Goal: Find specific page/section: Find specific page/section

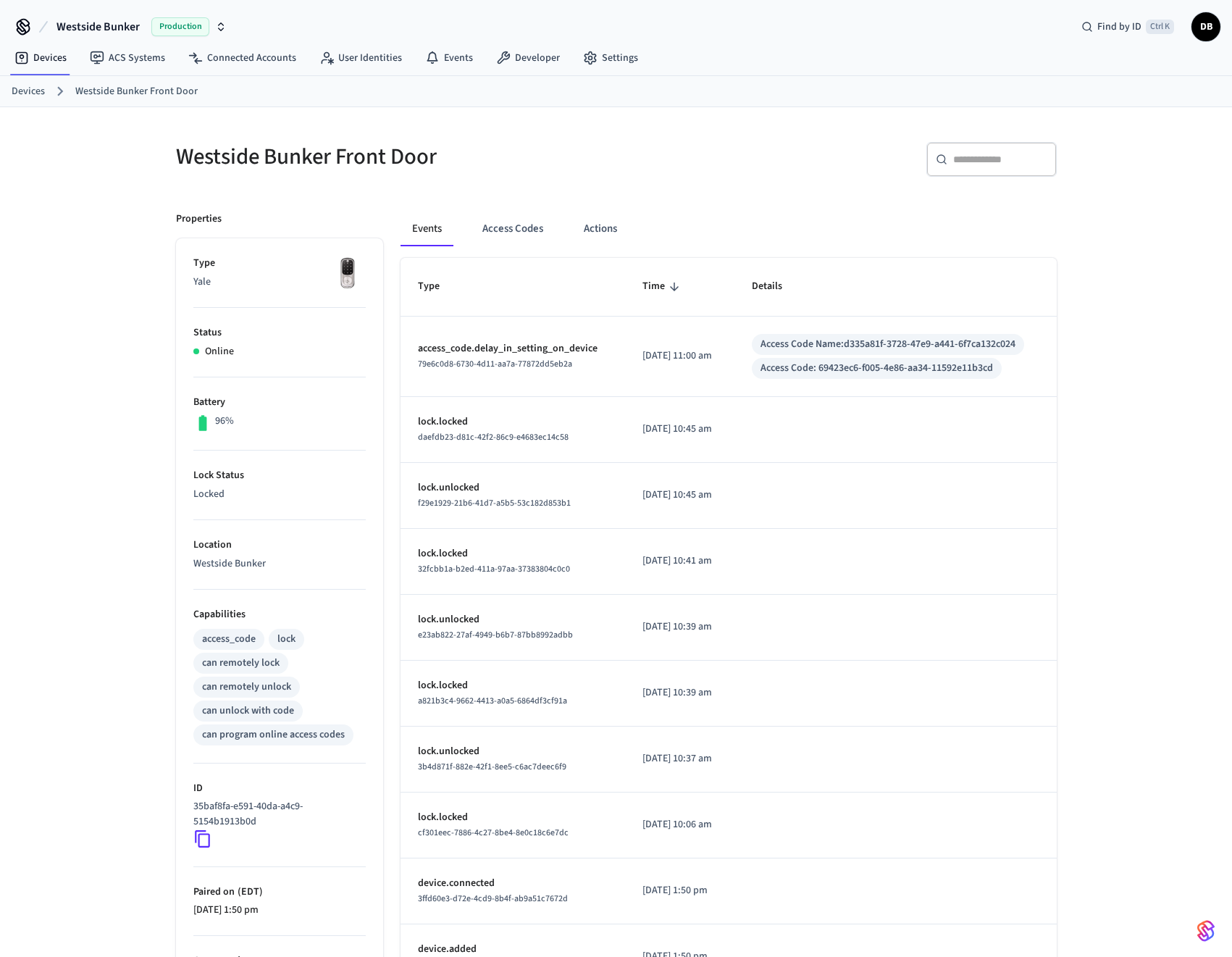
click at [27, 89] on link "Devices" at bounding box center [28, 92] width 33 height 15
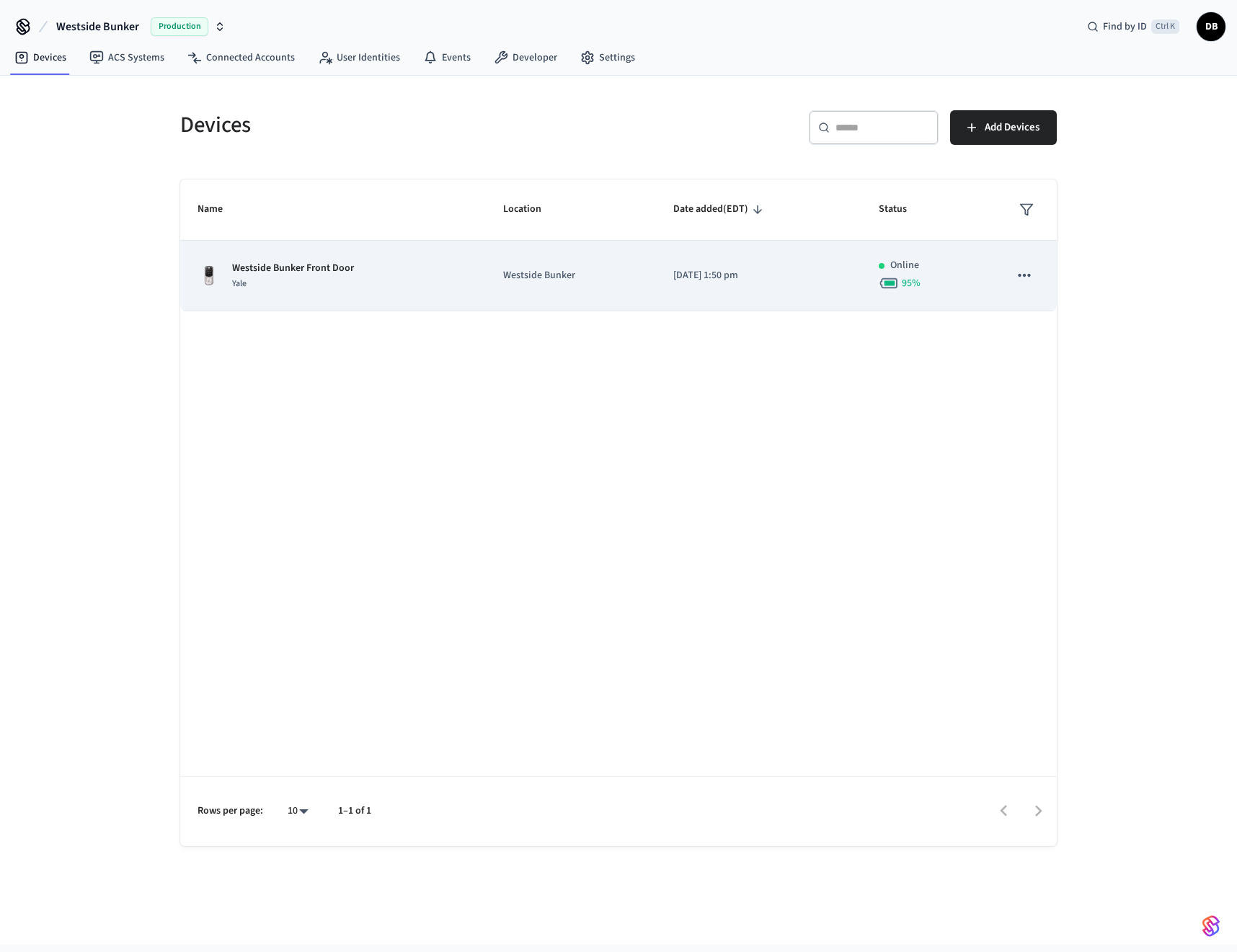
click at [336, 257] on td "Westside Bunker Front Door Yale" at bounding box center [333, 276] width 306 height 71
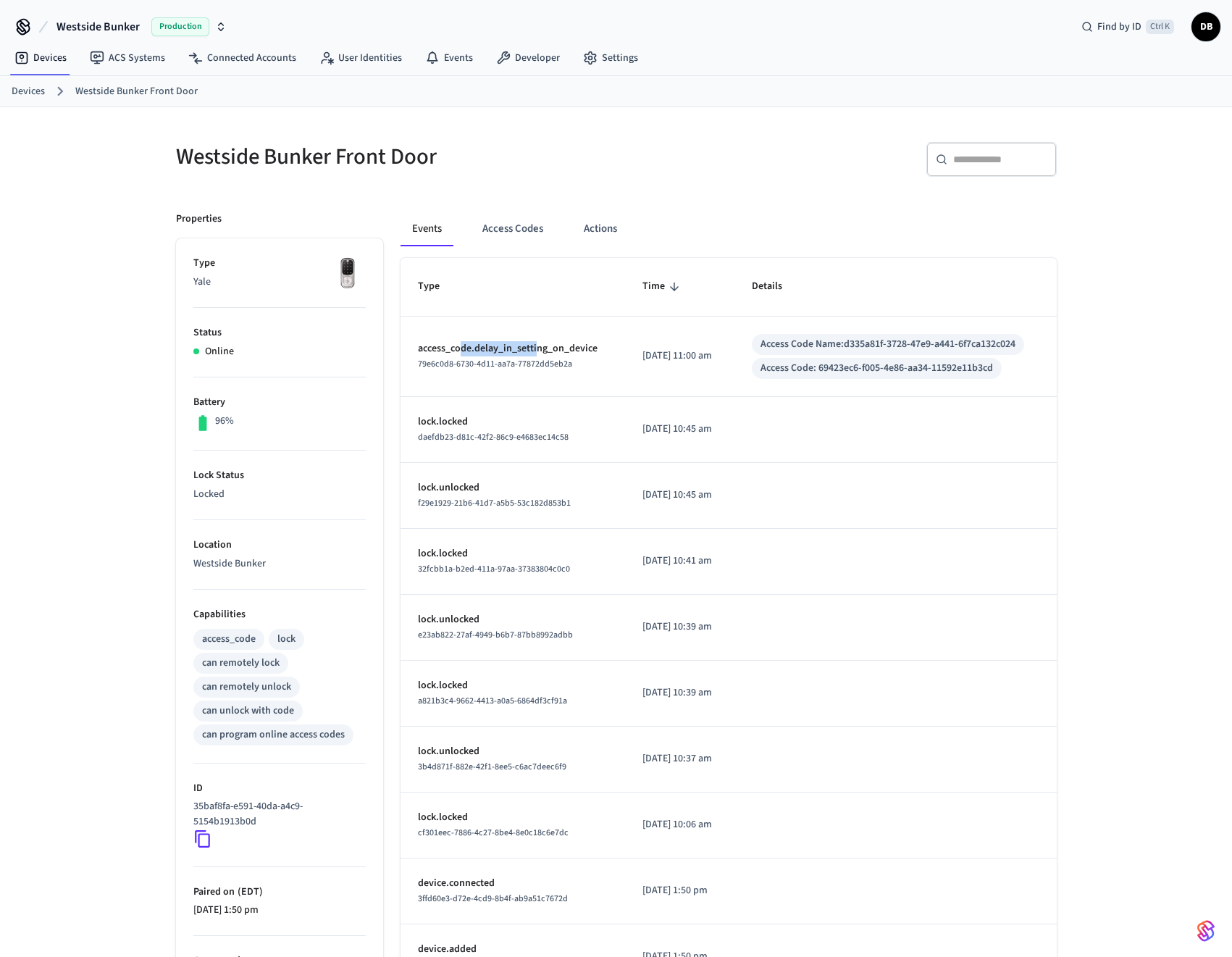
drag, startPoint x: 462, startPoint y: 346, endPoint x: 534, endPoint y: 343, distance: 72.1
click at [534, 343] on p "access_code.delay_in_setting_on_device" at bounding box center [513, 349] width 190 height 15
click at [569, 350] on p "access_code.delay_in_setting_on_device" at bounding box center [513, 349] width 190 height 15
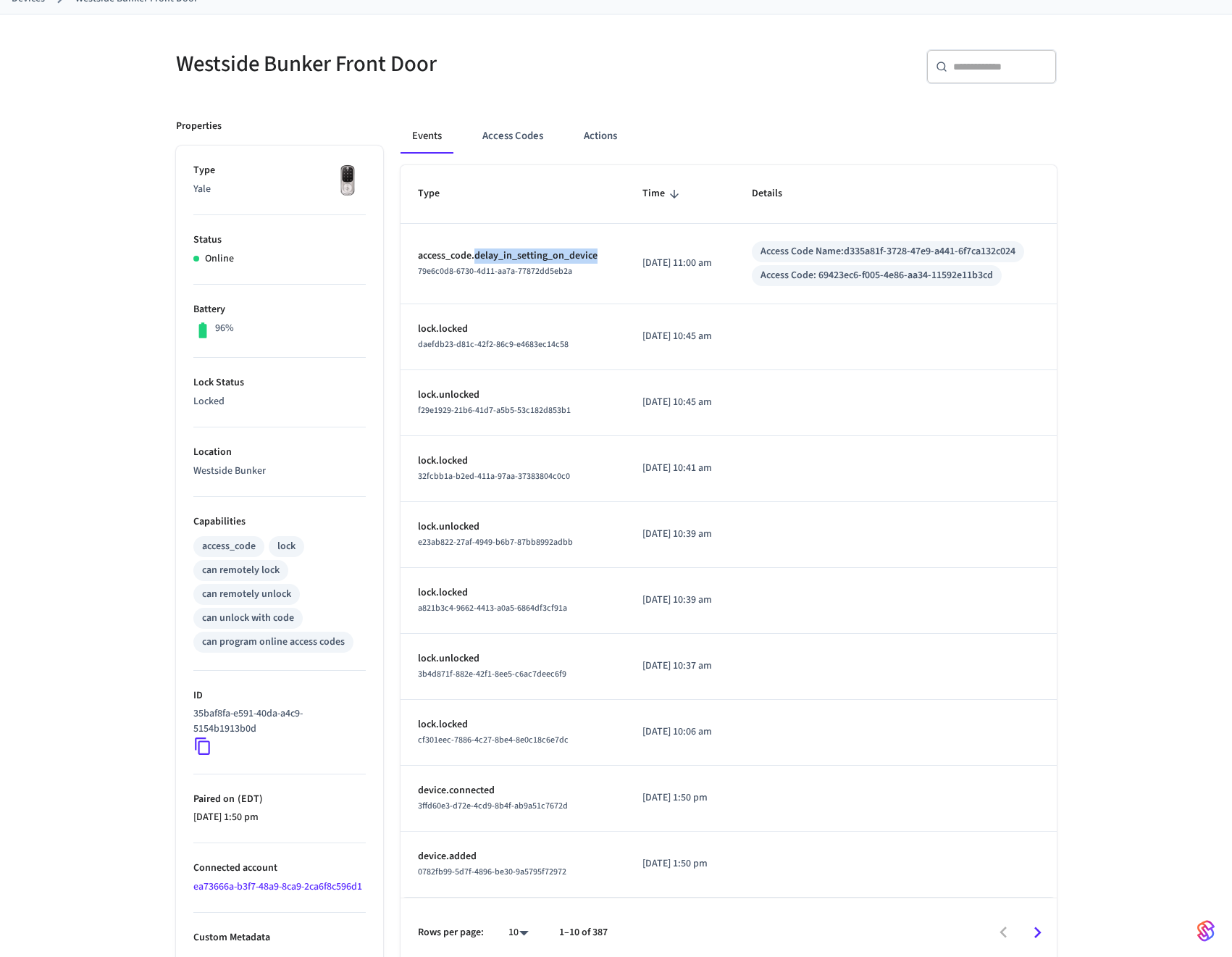
scroll to position [104, 0]
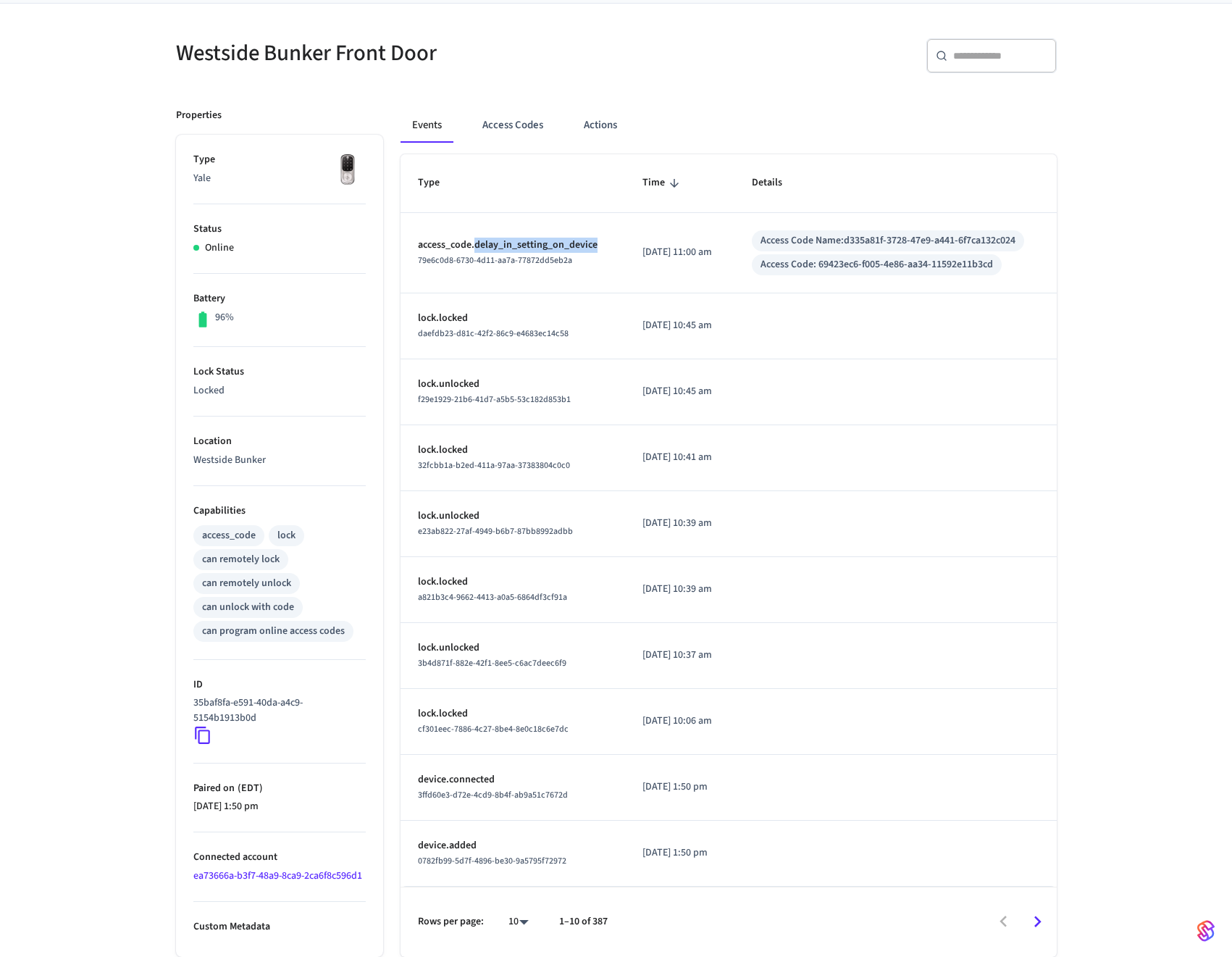
click at [1039, 919] on icon "Go to next page" at bounding box center [1038, 921] width 8 height 11
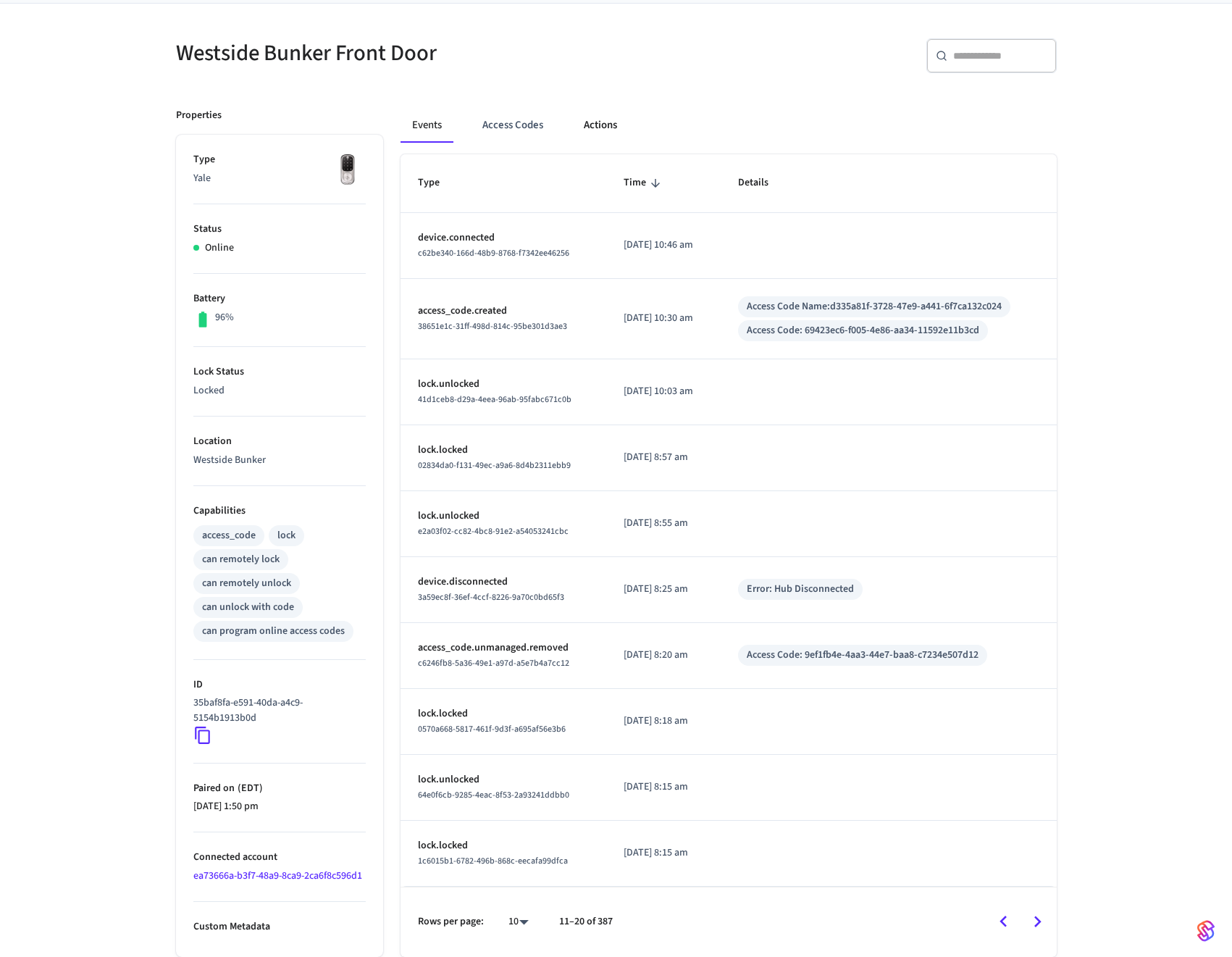
click at [601, 122] on button "Actions" at bounding box center [600, 125] width 57 height 35
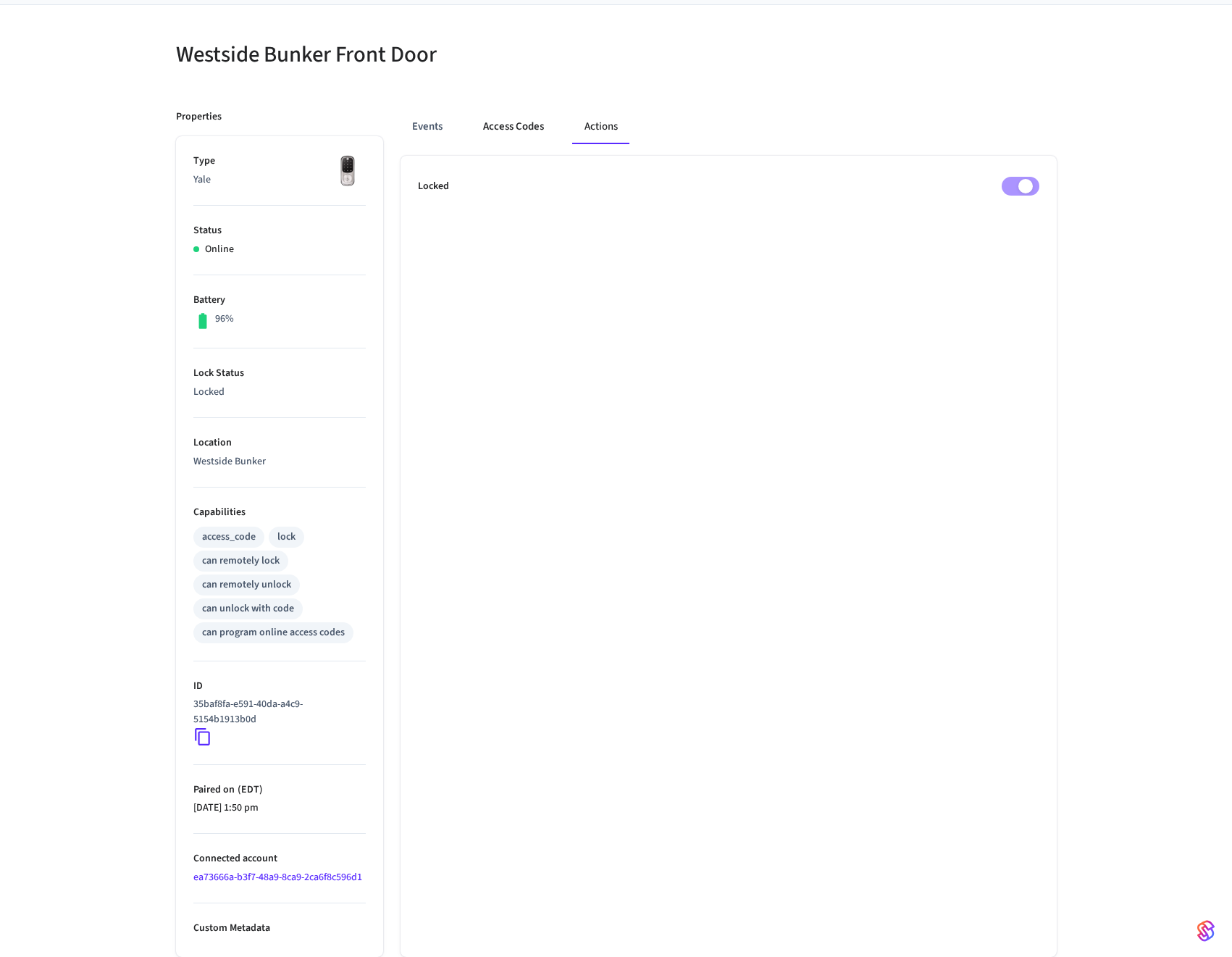
click at [506, 121] on button "Access Codes" at bounding box center [513, 127] width 84 height 35
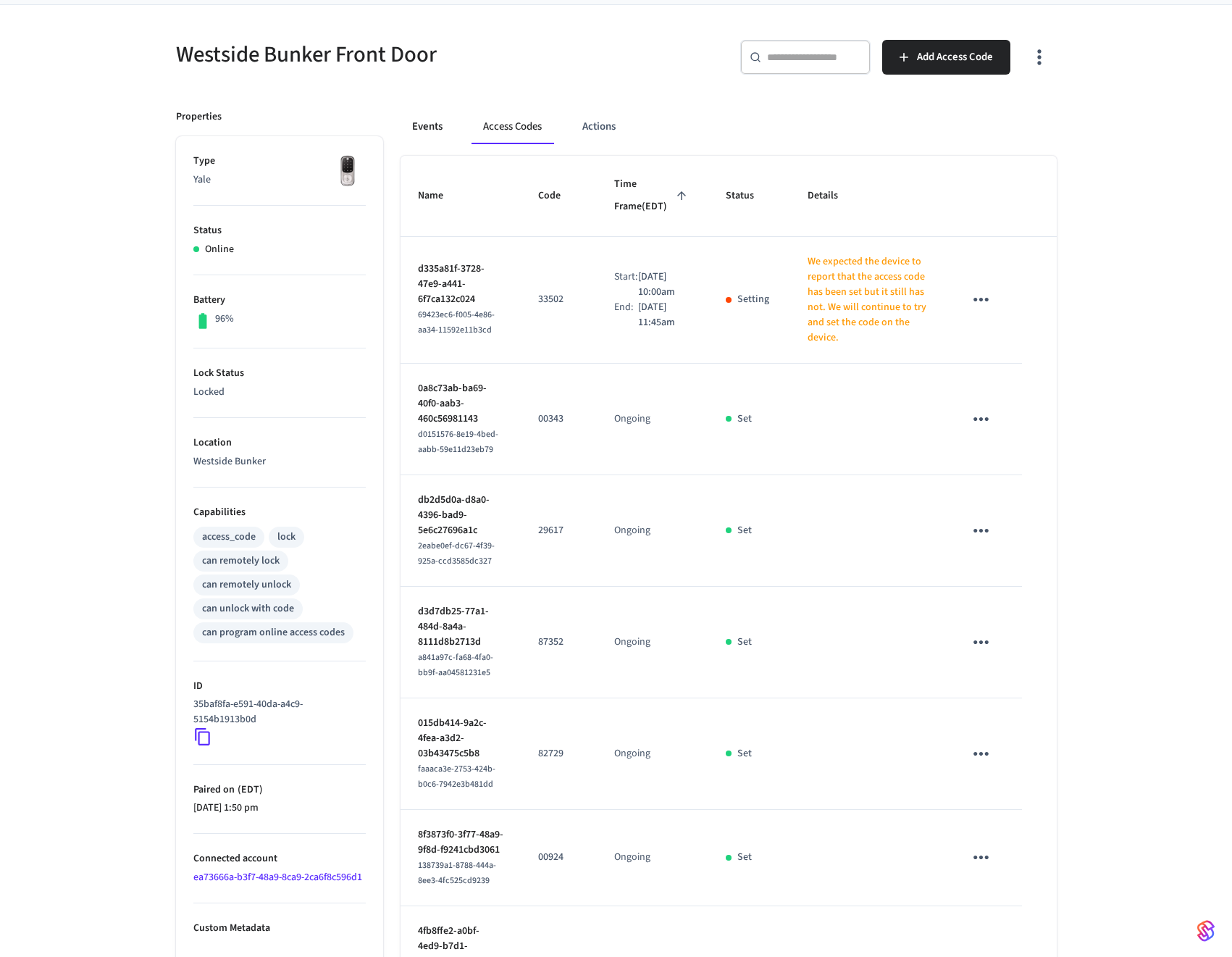
click at [423, 128] on button "Events" at bounding box center [427, 127] width 54 height 35
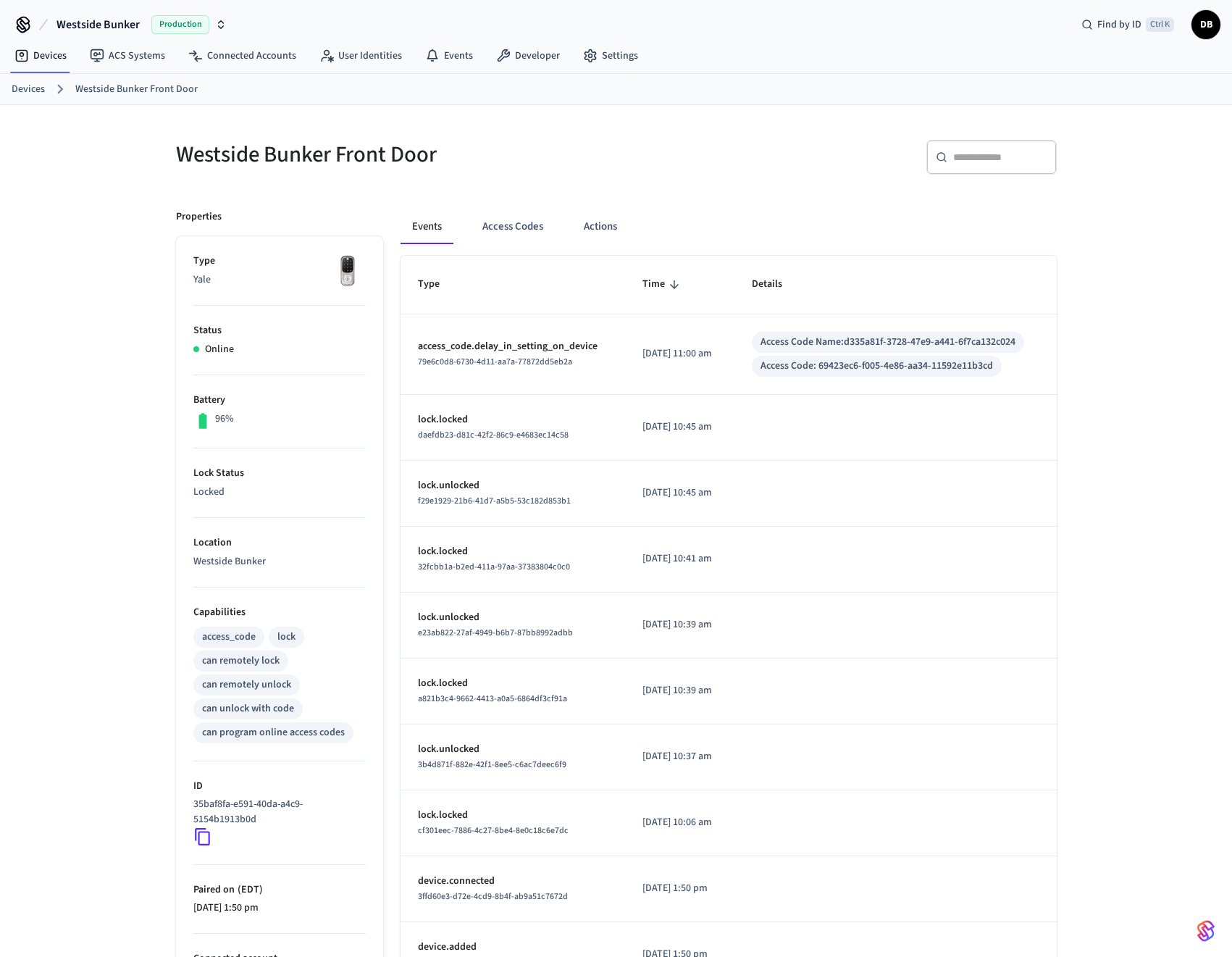
scroll to position [0, 0]
click at [503, 53] on icon at bounding box center [503, 58] width 14 height 14
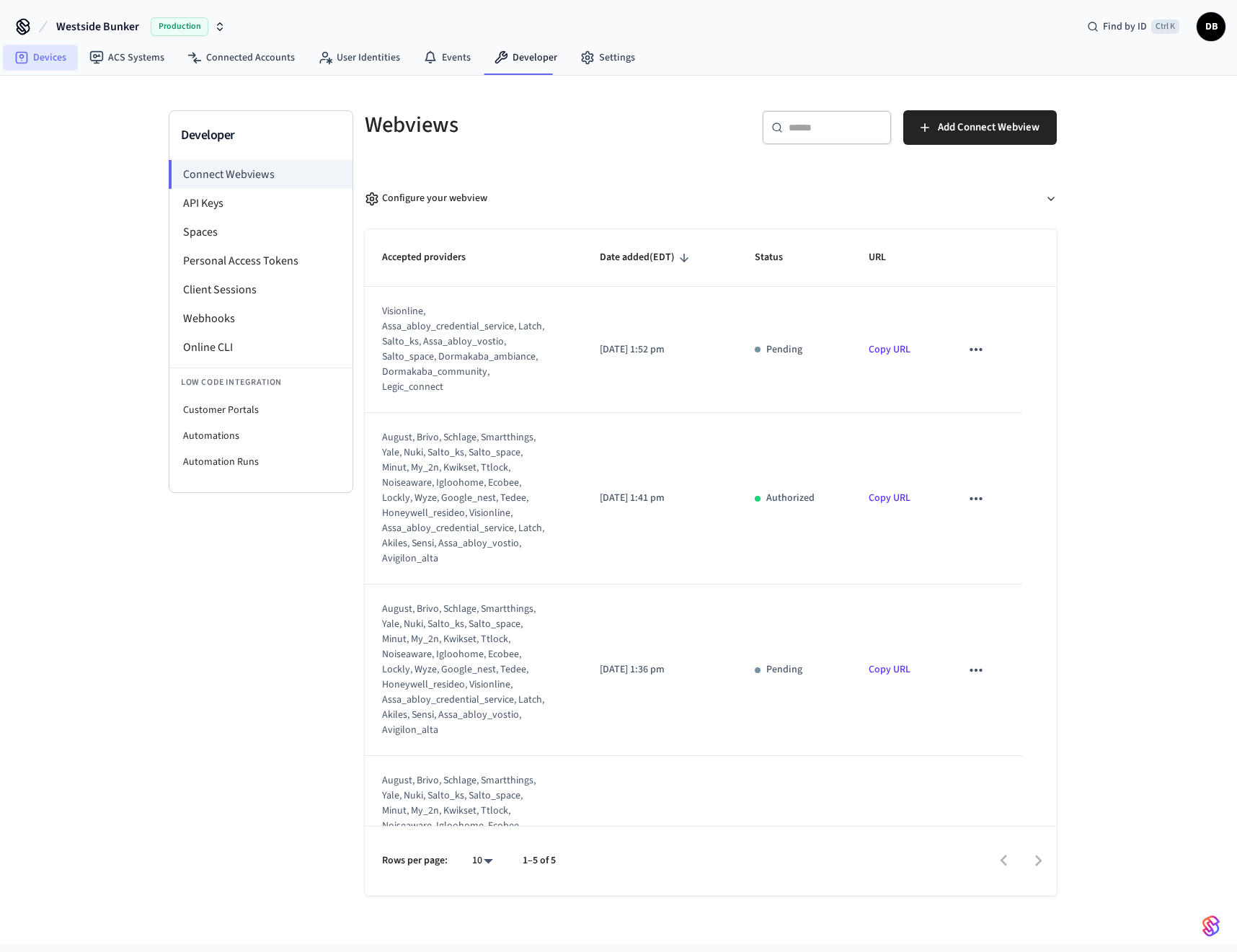
click at [46, 56] on link "Devices" at bounding box center [40, 57] width 75 height 26
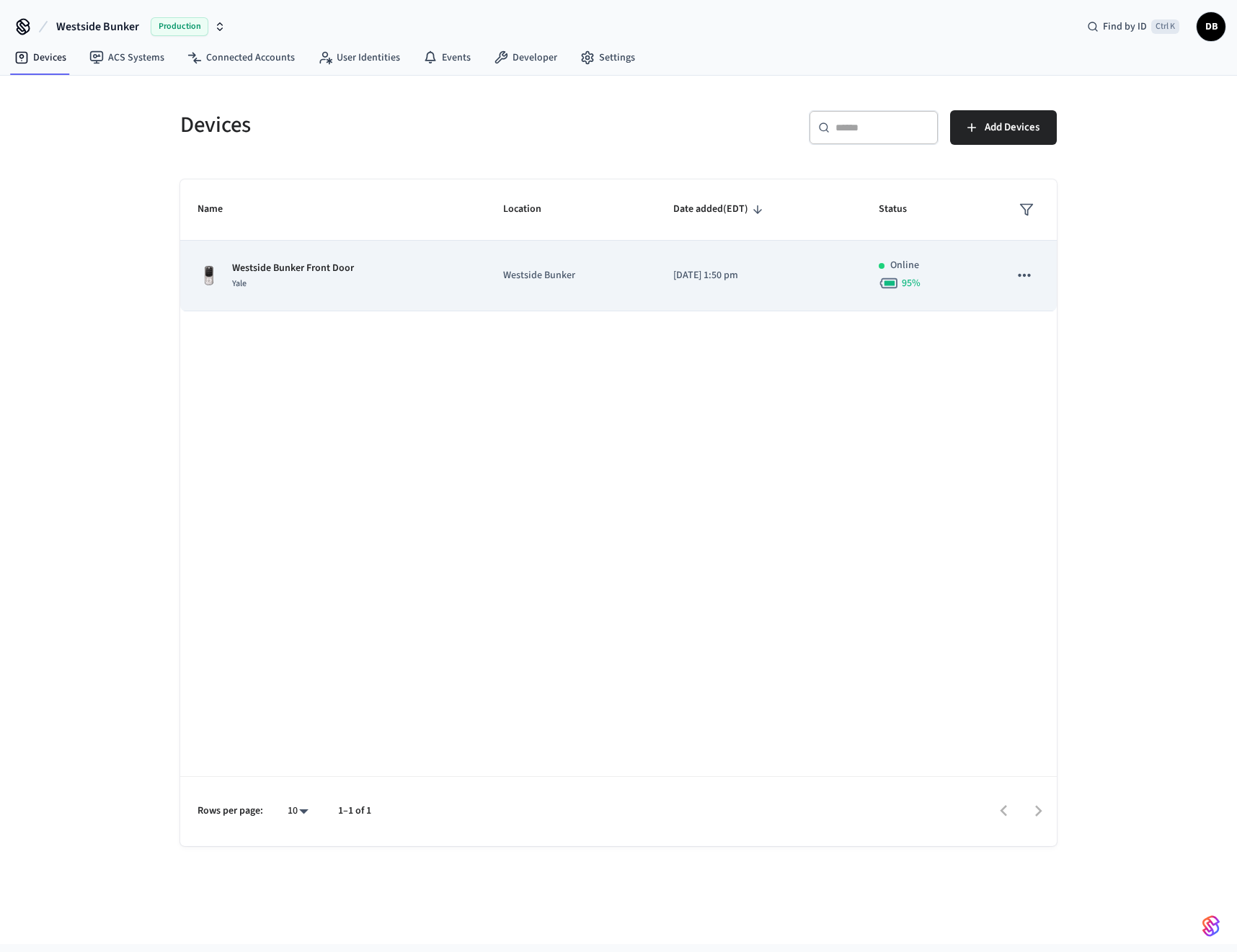
click at [411, 275] on div "Westside Bunker Front Door Yale" at bounding box center [333, 276] width 271 height 30
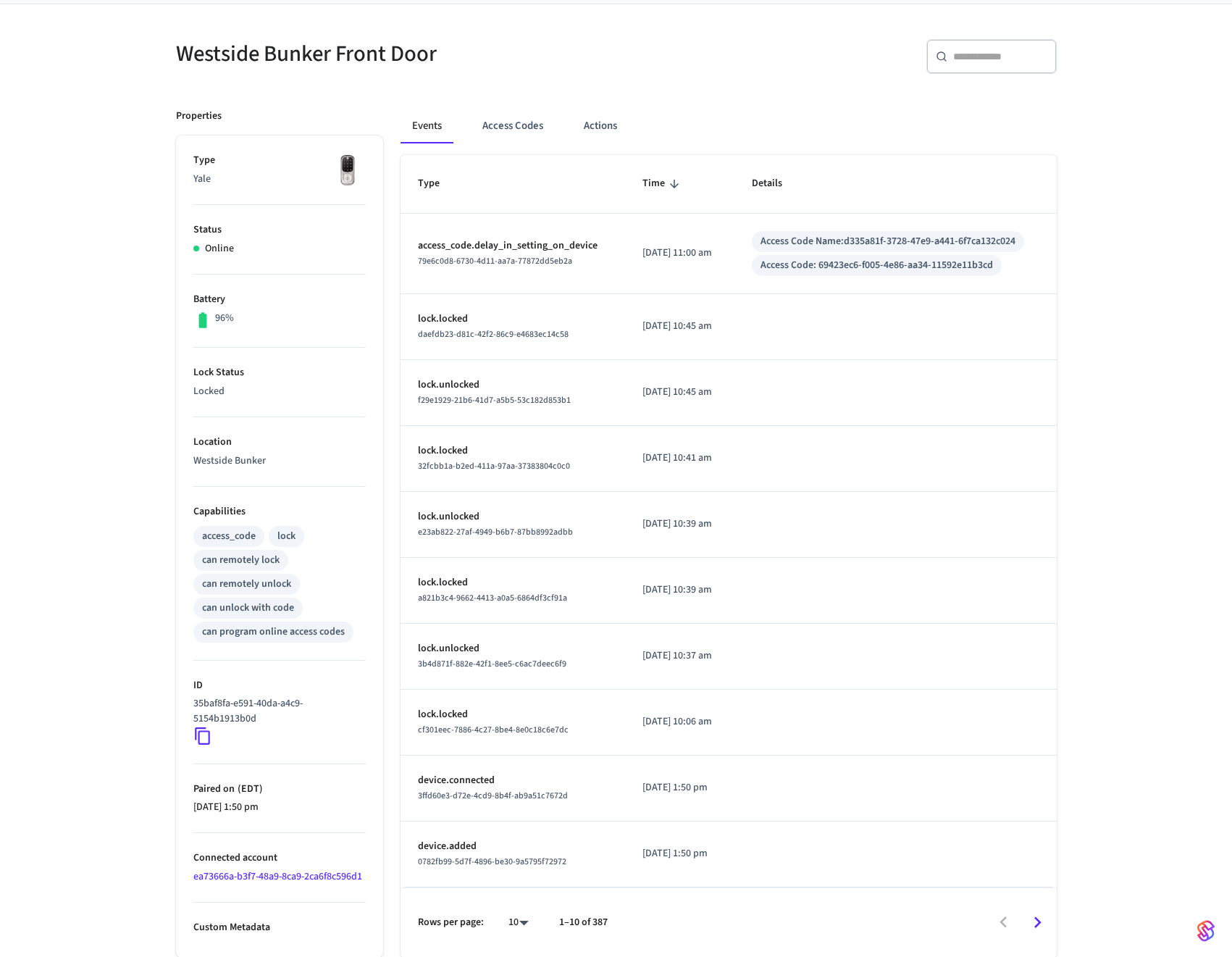
scroll to position [104, 0]
click at [258, 876] on link "ea73666a-b3f7-48a9-8ca9-2ca6f8c596d1" at bounding box center [277, 876] width 169 height 14
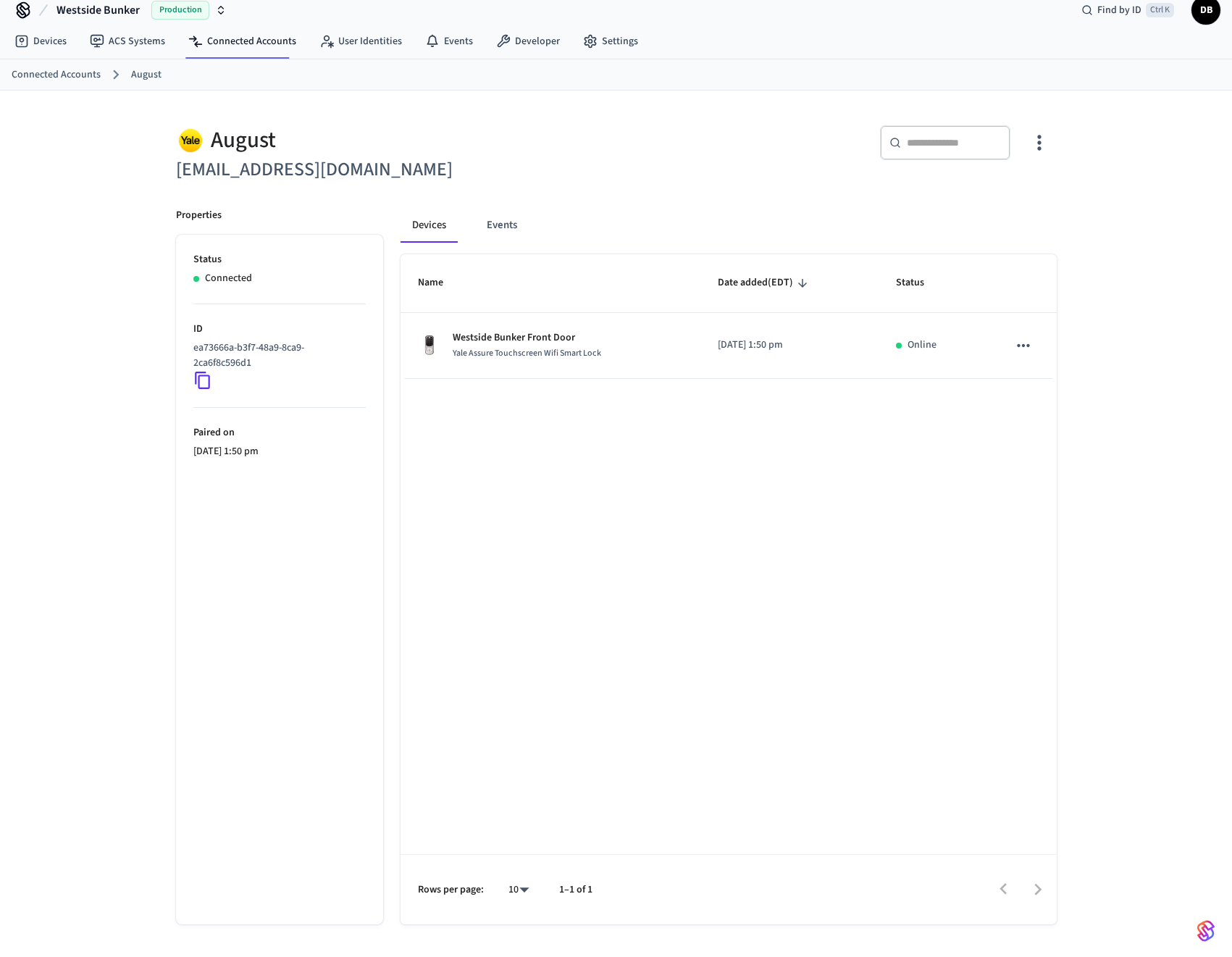
scroll to position [24, 0]
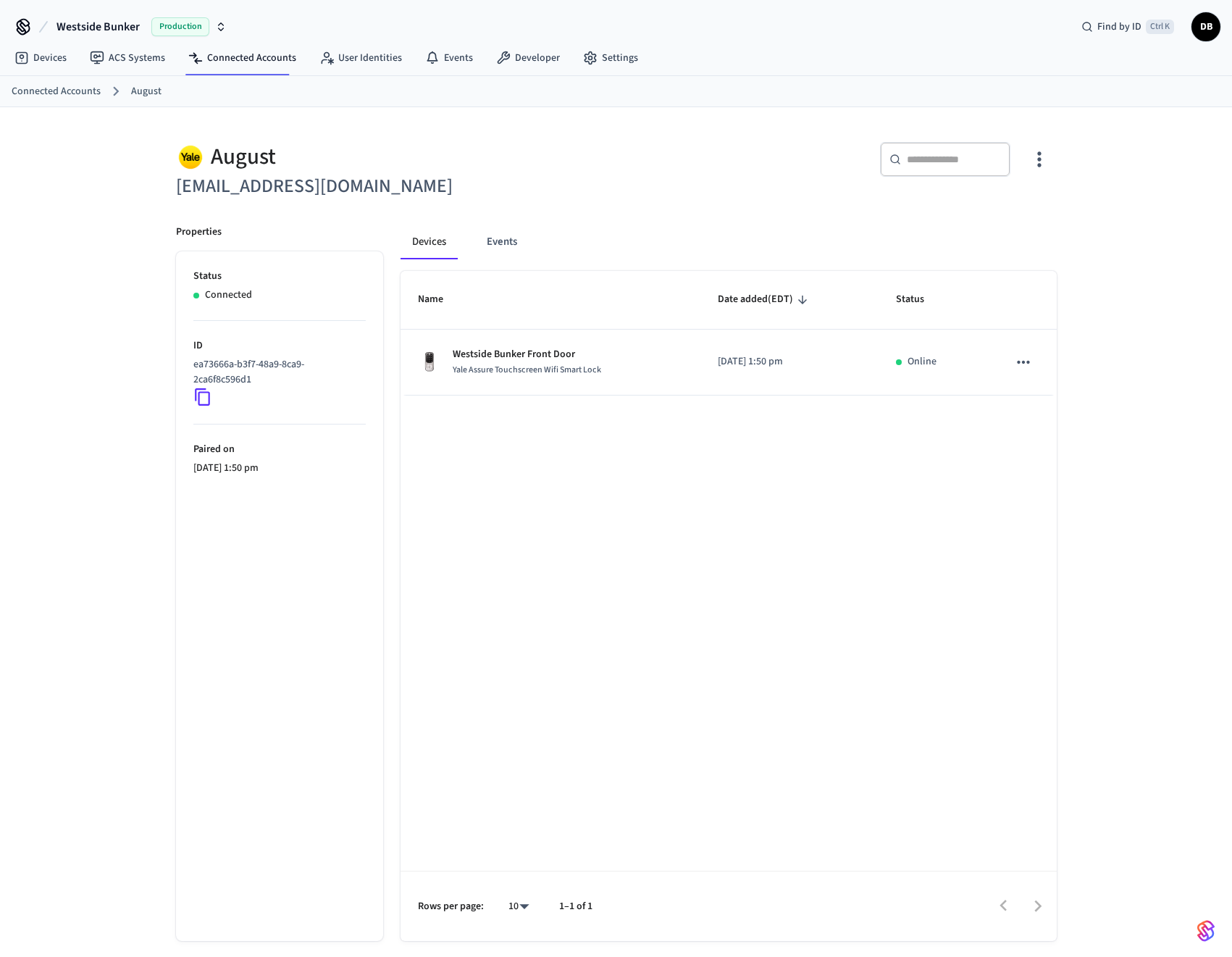
scroll to position [24, 0]
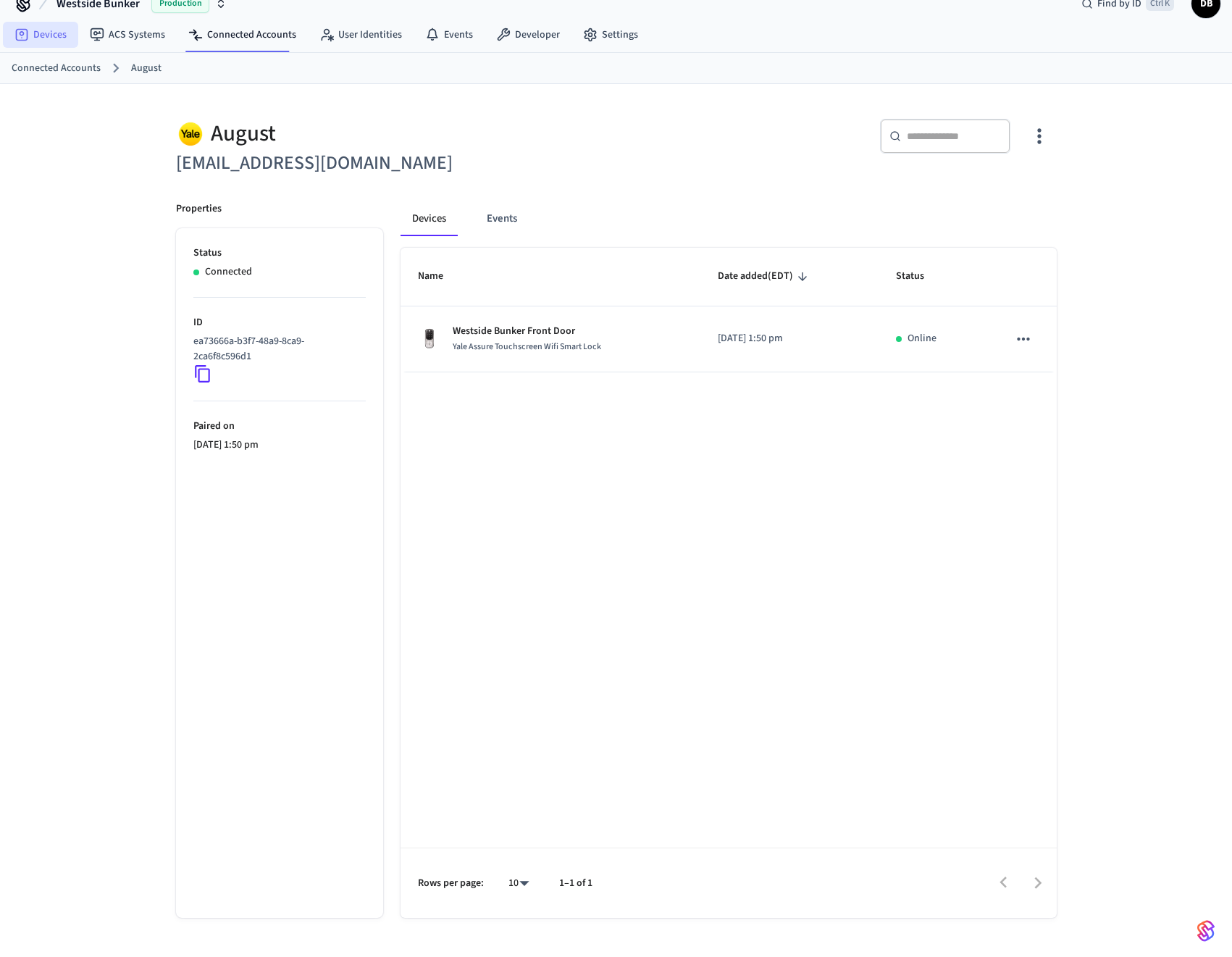
click at [55, 32] on link "Devices" at bounding box center [40, 35] width 75 height 26
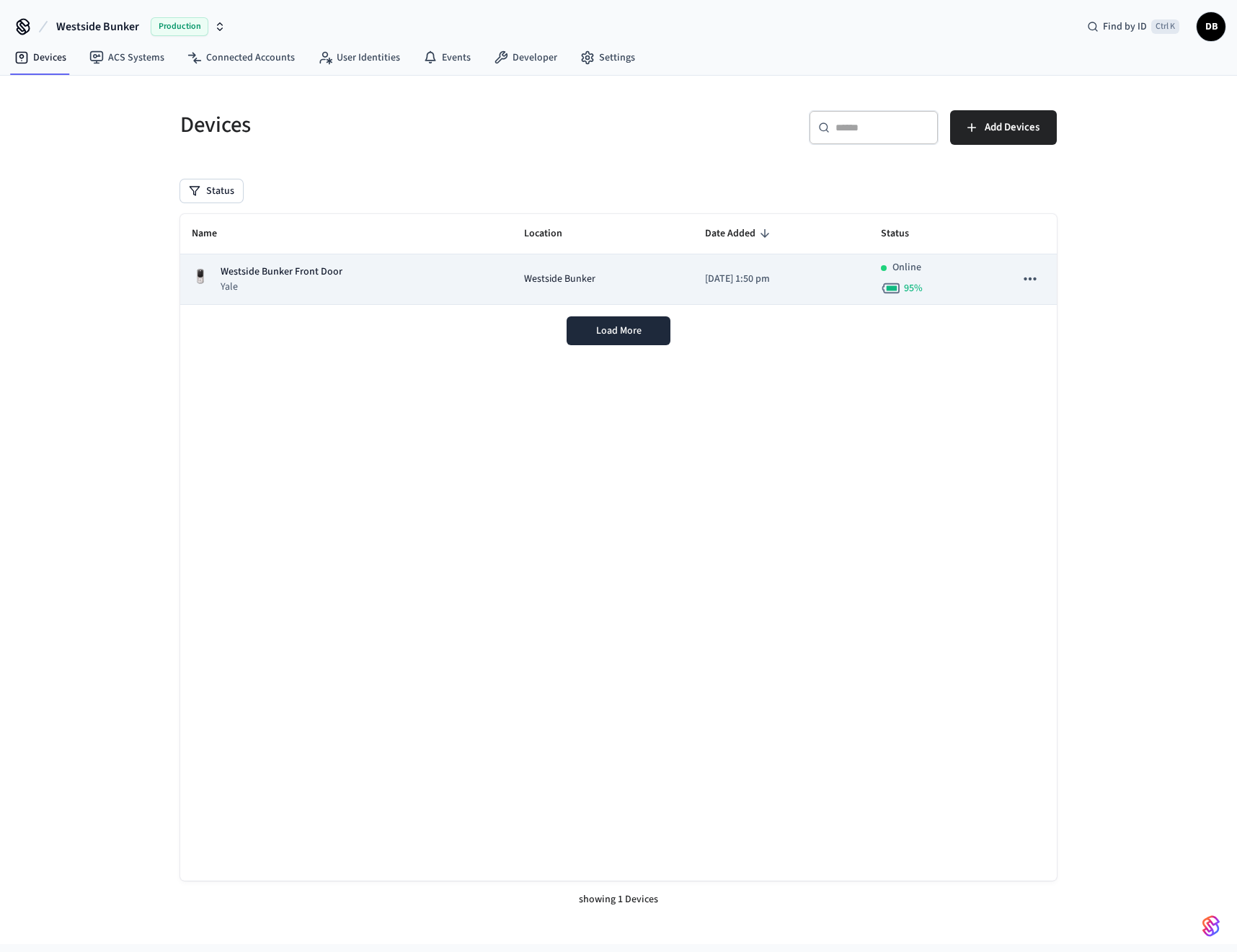
click at [475, 276] on div "Westside Bunker Front Door Yale" at bounding box center [346, 279] width 309 height 29
